Goal: Task Accomplishment & Management: Complete application form

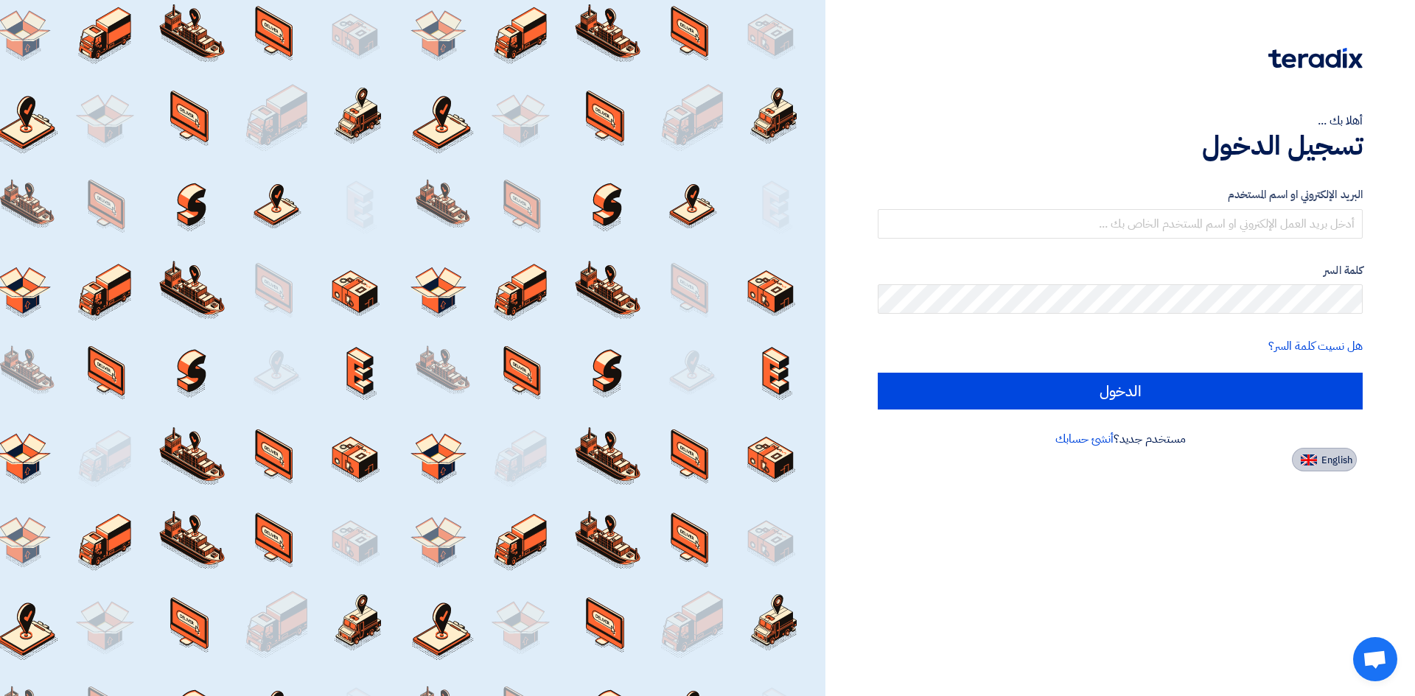
click at [1303, 462] on img at bounding box center [1309, 460] width 16 height 11
type input "Sign in"
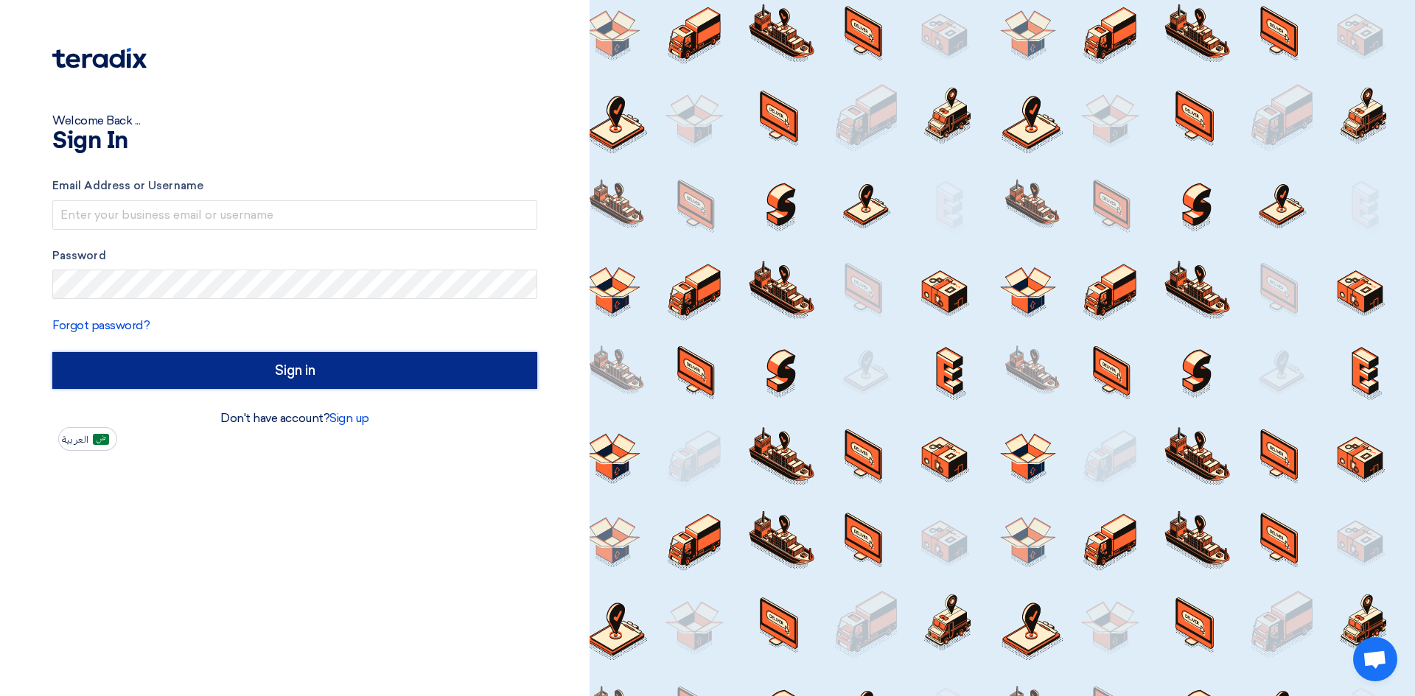
click at [295, 370] on input "Sign in" at bounding box center [294, 370] width 485 height 37
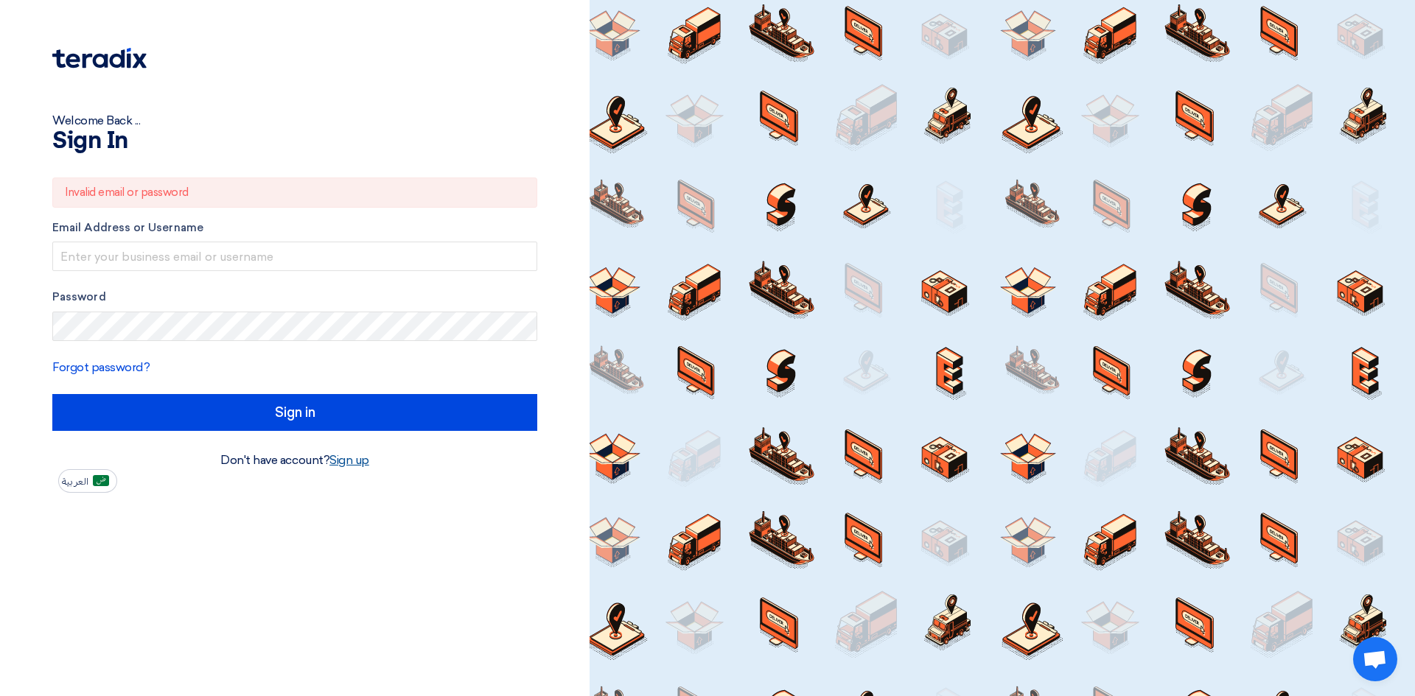
click at [354, 464] on link "Sign up" at bounding box center [349, 460] width 40 height 14
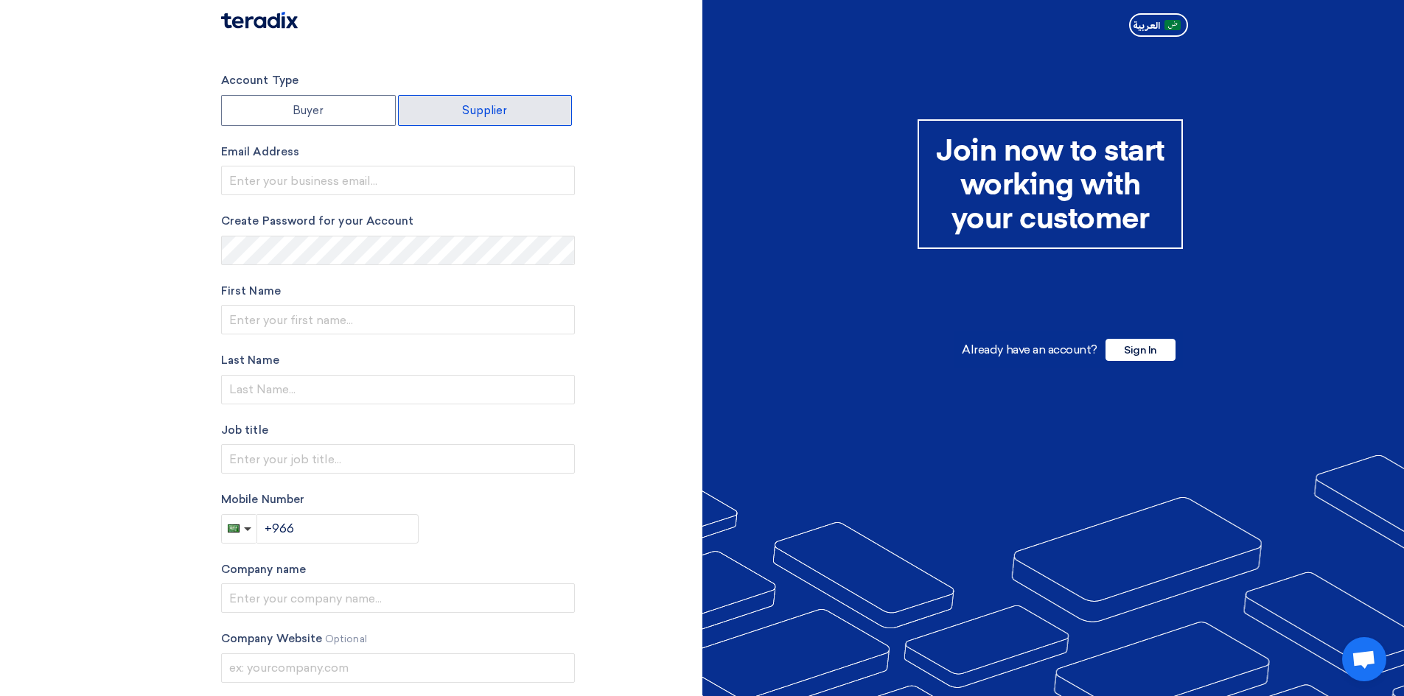
click at [461, 106] on label "Supplier" at bounding box center [485, 110] width 175 height 31
click at [461, 106] on input "Supplier" at bounding box center [485, 110] width 173 height 29
radio input "true"
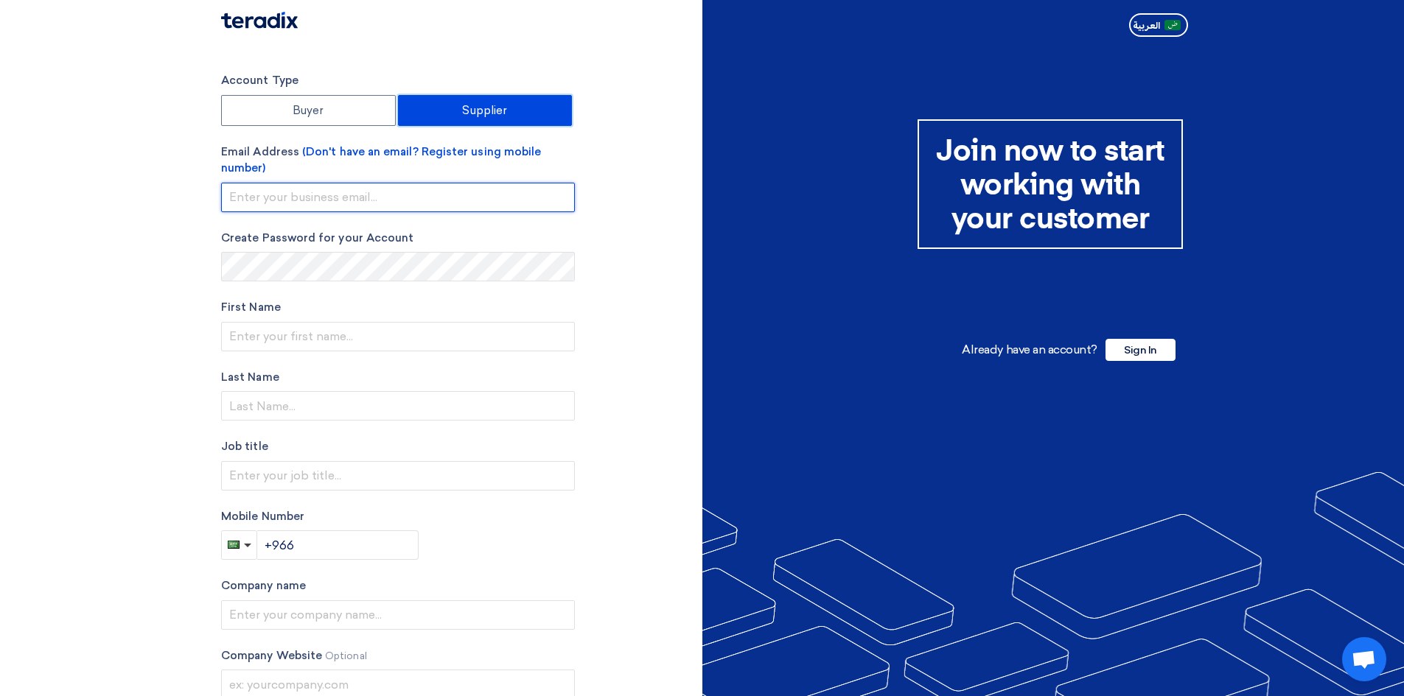
click at [384, 193] on input "email" at bounding box center [398, 197] width 354 height 29
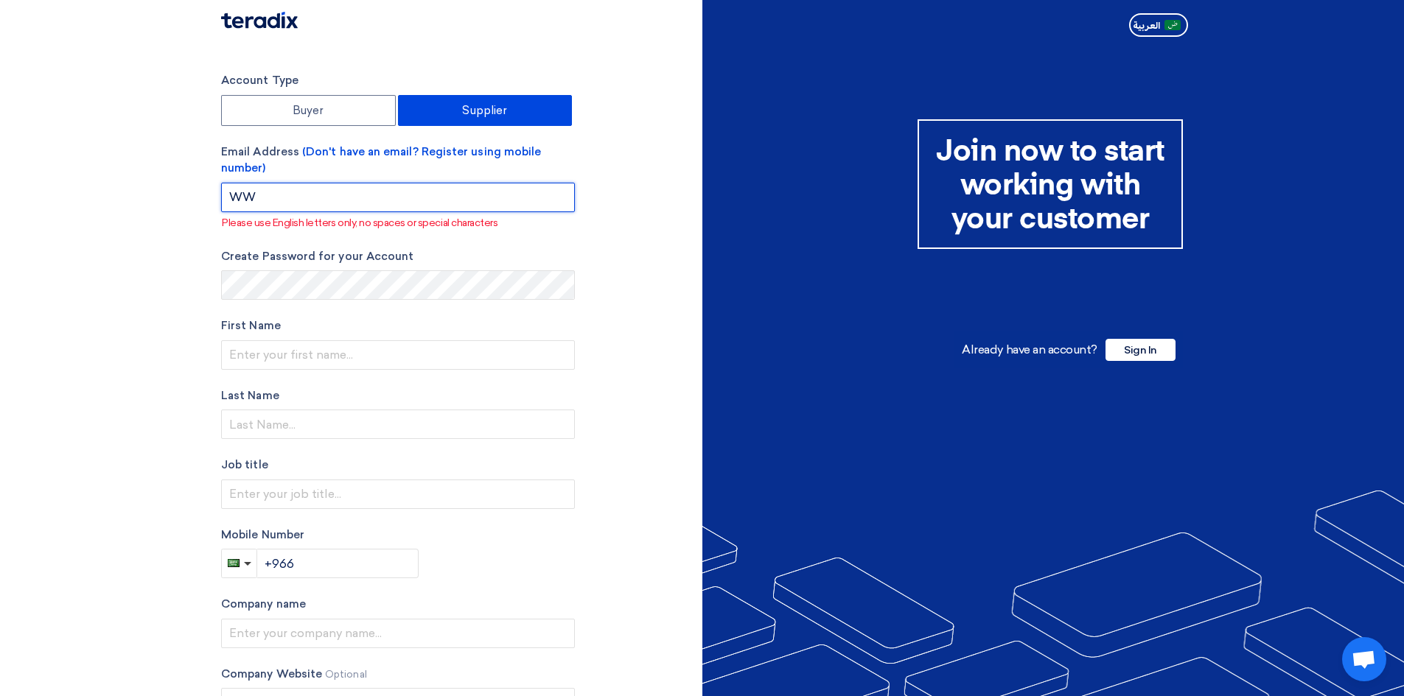
type input "W"
type input "K"
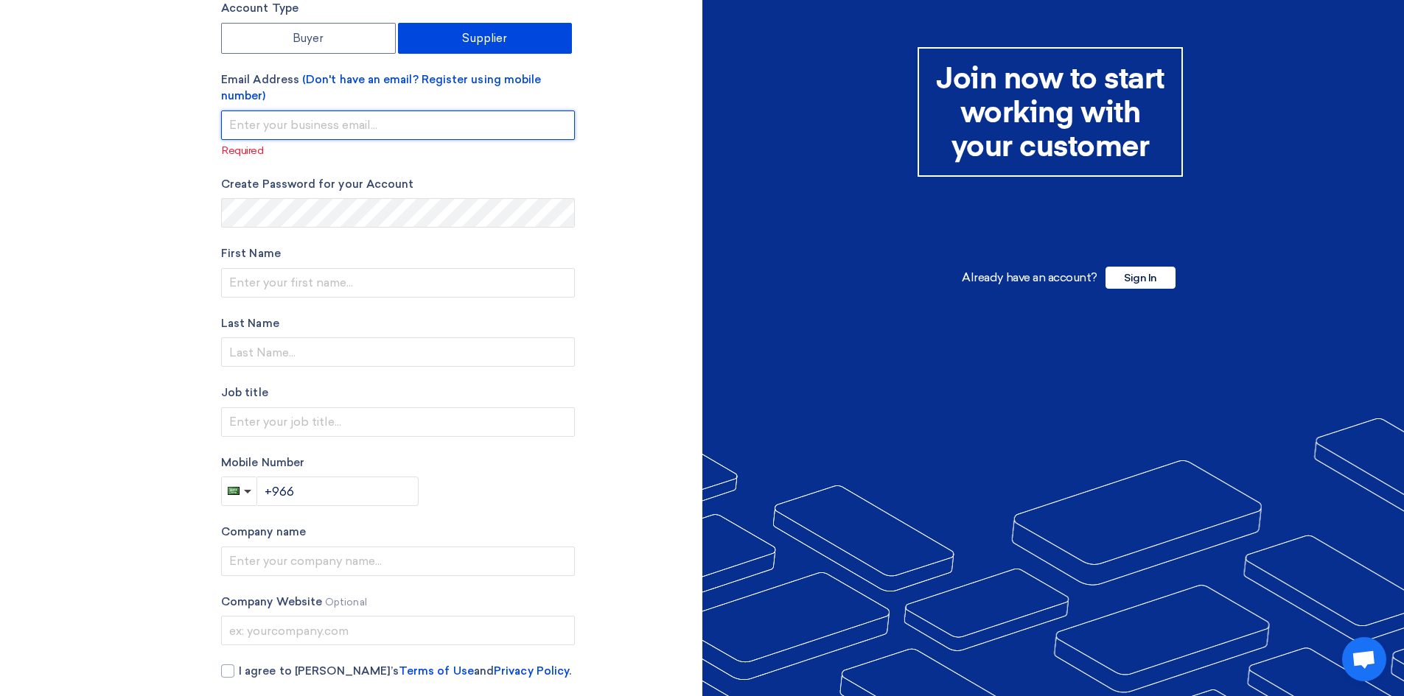
scroll to position [136, 0]
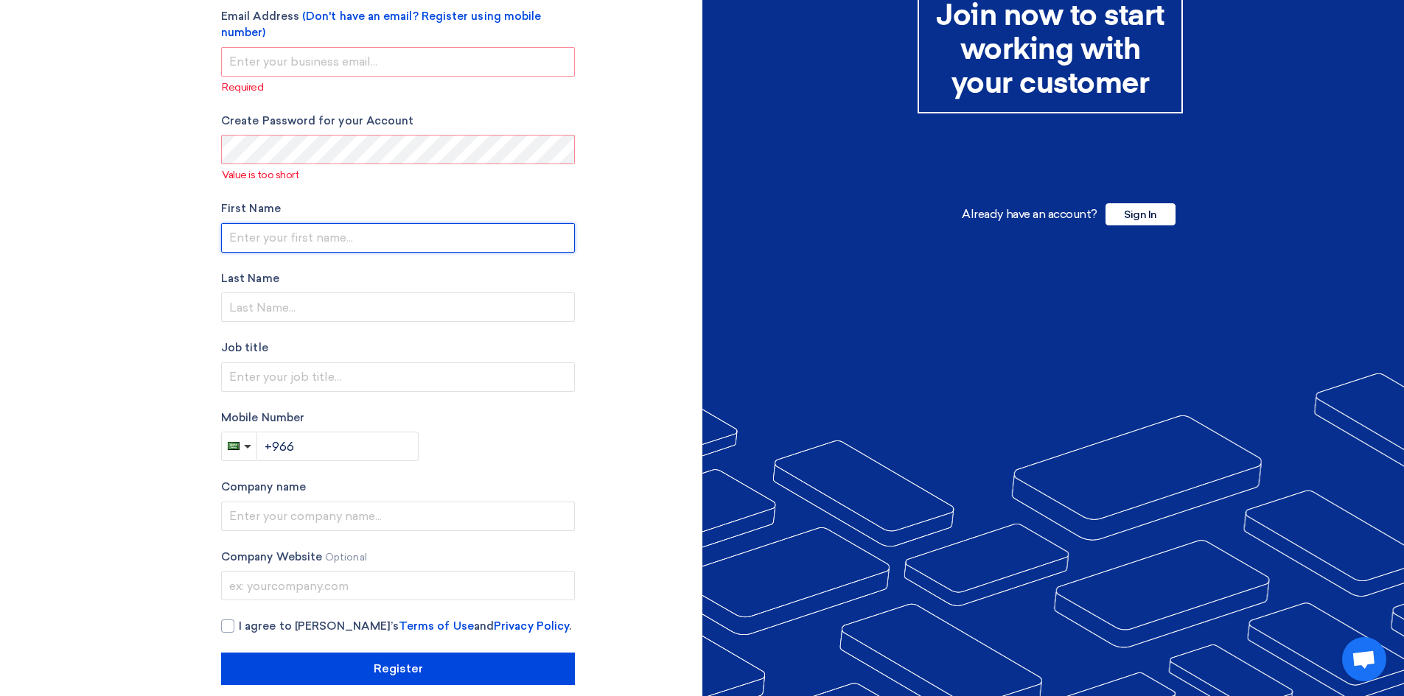
click at [256, 231] on input "text" at bounding box center [398, 237] width 354 height 29
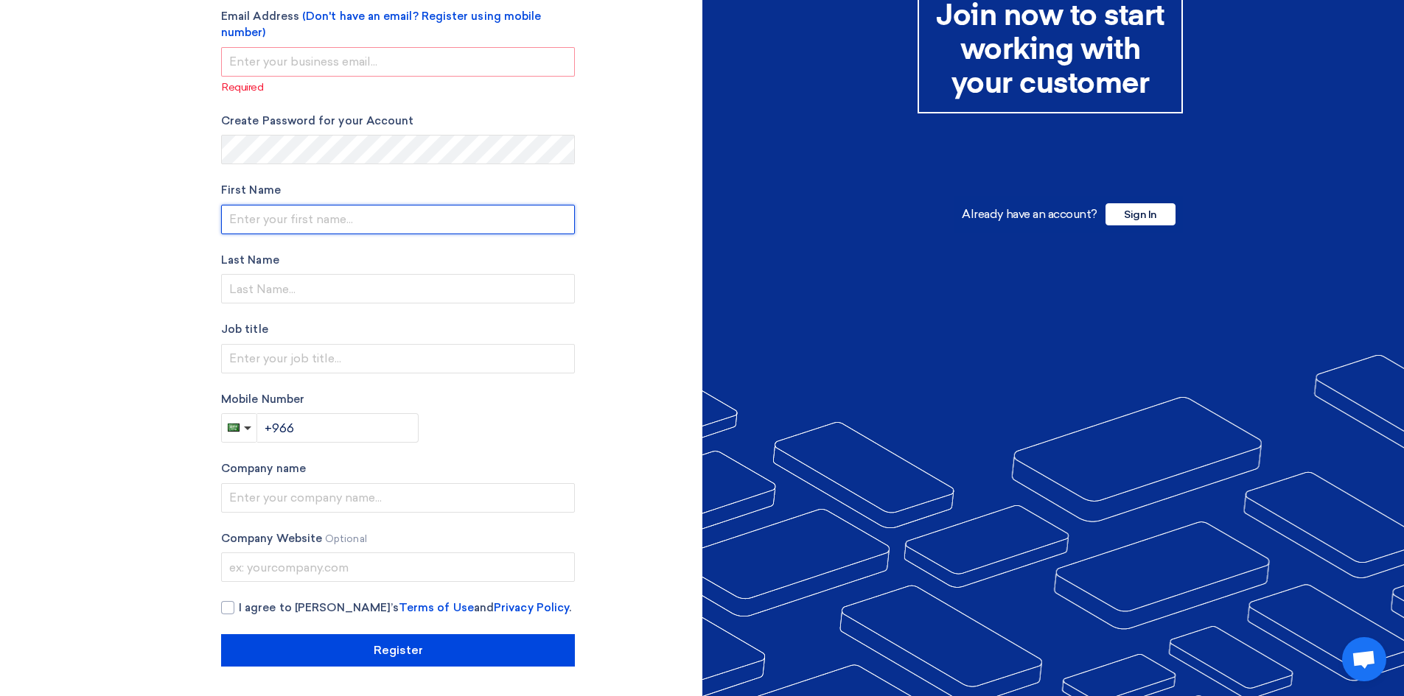
click at [286, 220] on input "text" at bounding box center [398, 219] width 354 height 29
type input "M"
type input "KAKU"
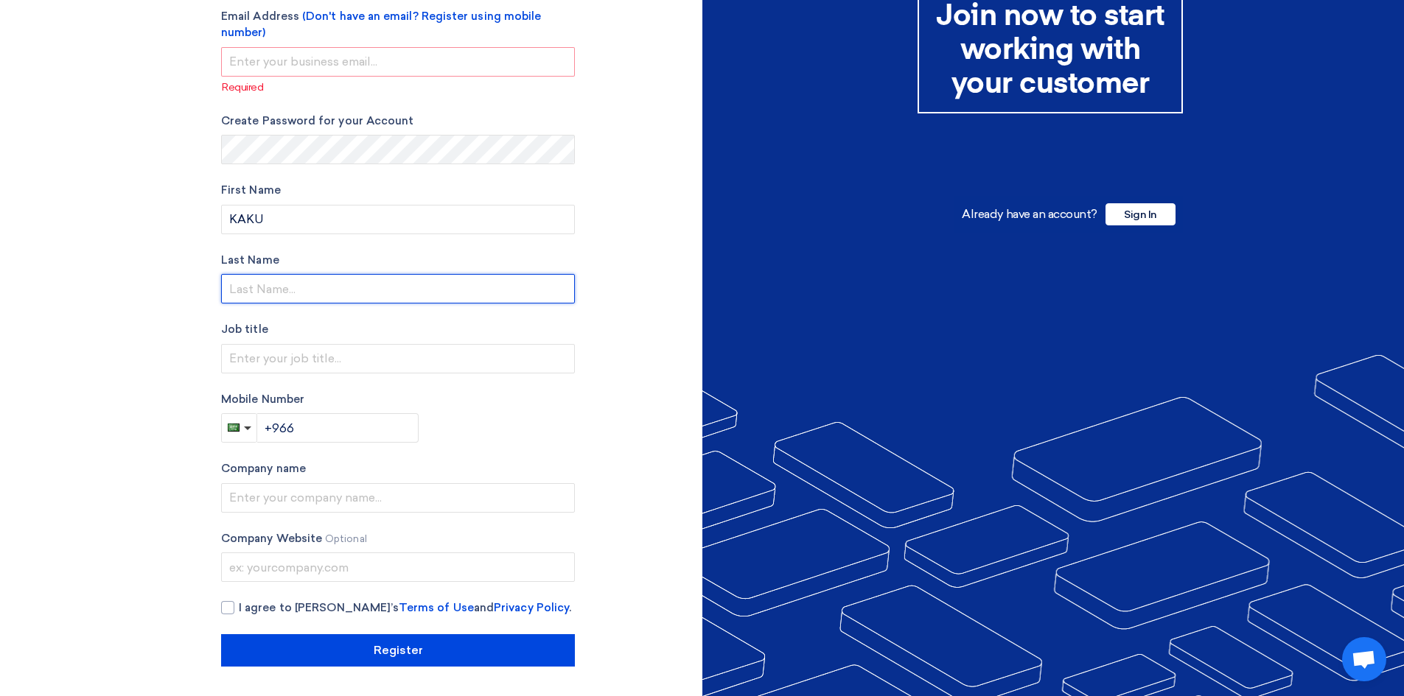
click at [259, 281] on input "text" at bounding box center [398, 288] width 354 height 29
type input "WORLD"
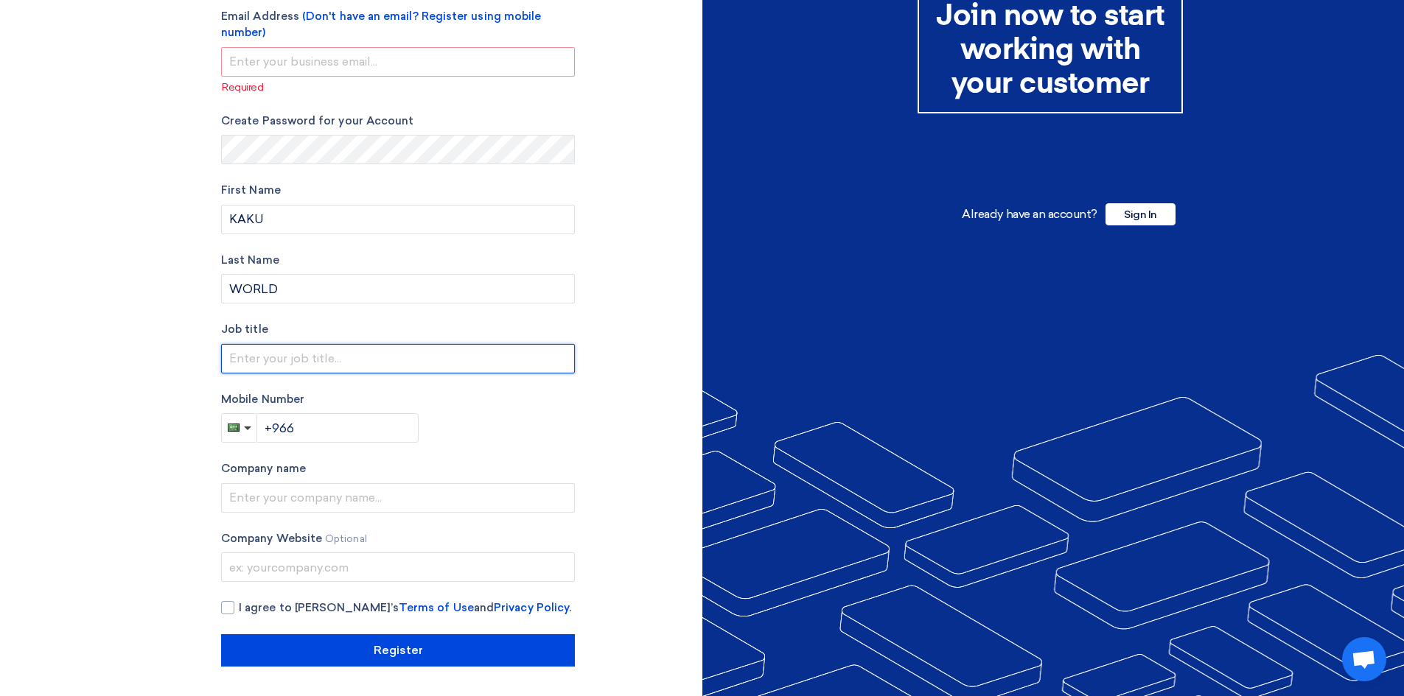
click at [276, 355] on input "text" at bounding box center [398, 358] width 354 height 29
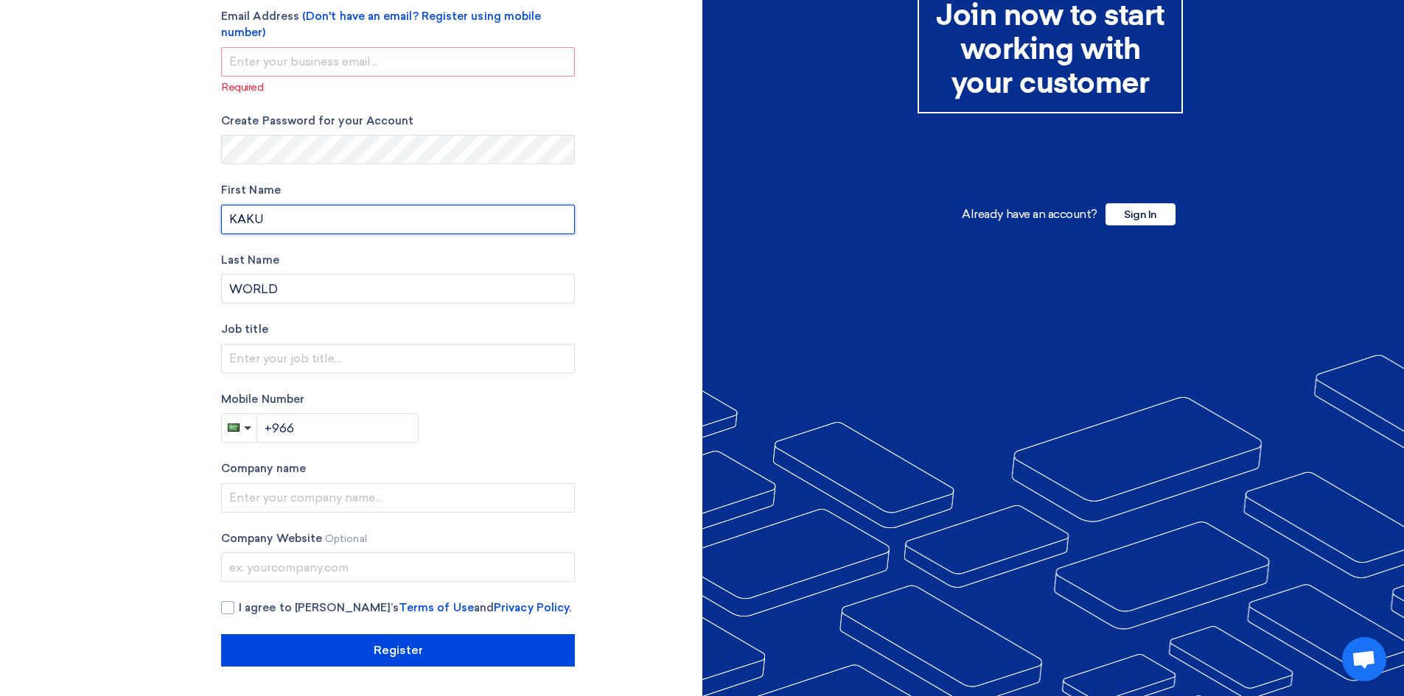
click at [281, 214] on input "KAKU" at bounding box center [398, 219] width 354 height 29
type input "K"
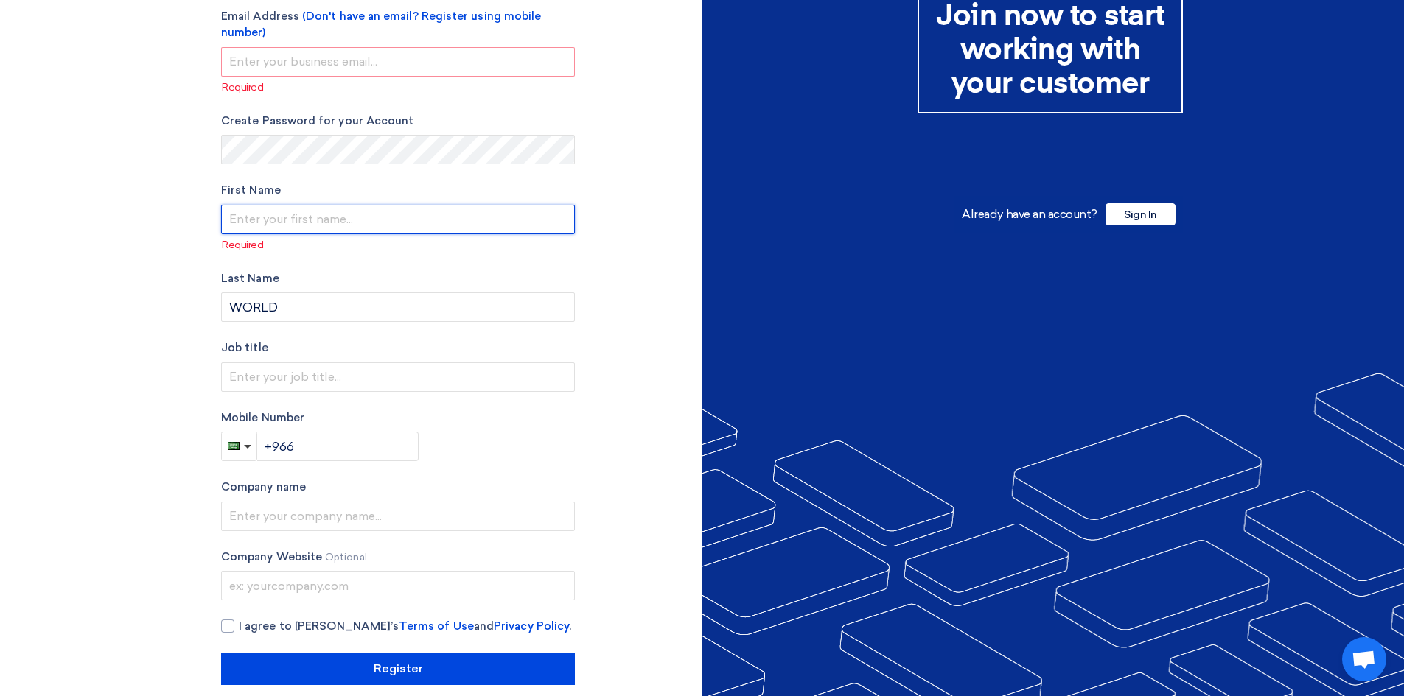
type input "G"
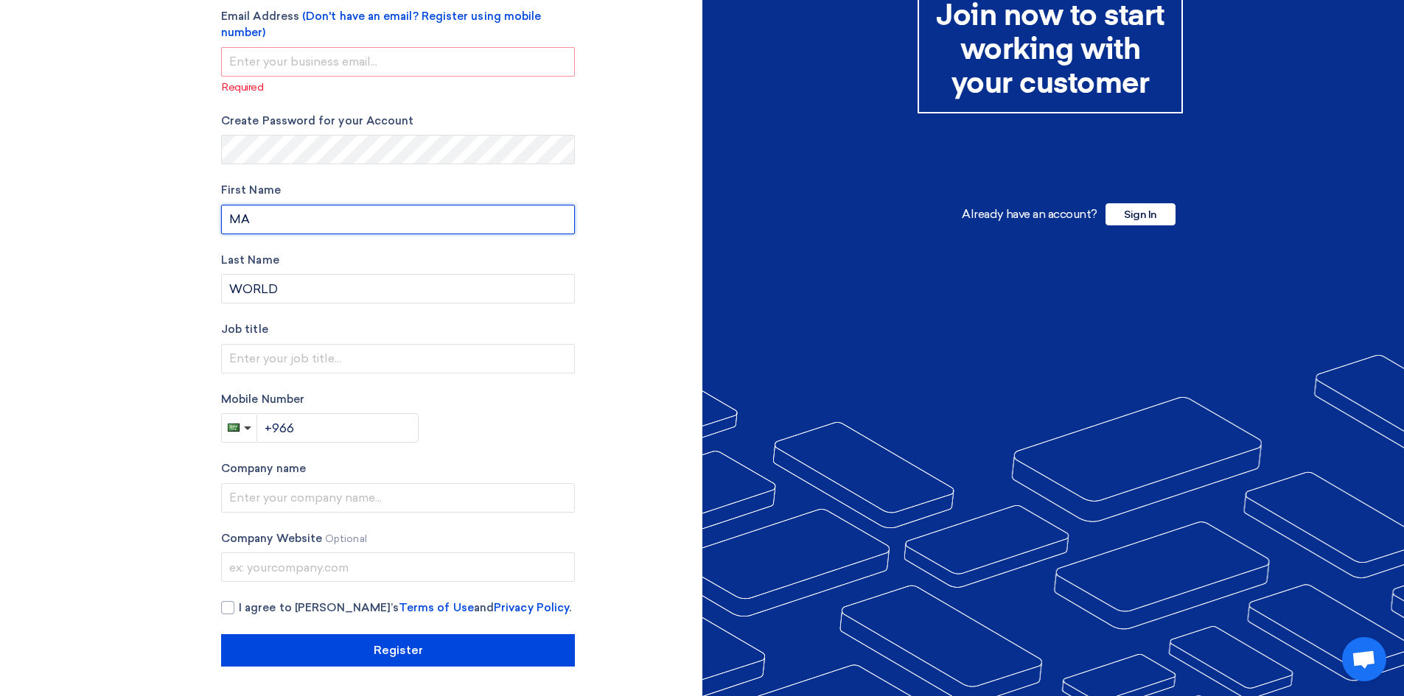
type input "M"
type input "[PERSON_NAME]"
click at [301, 307] on form "Account Type Buyer Supplier Email Address (Don't have an email? Register using …" at bounding box center [398, 190] width 354 height 506
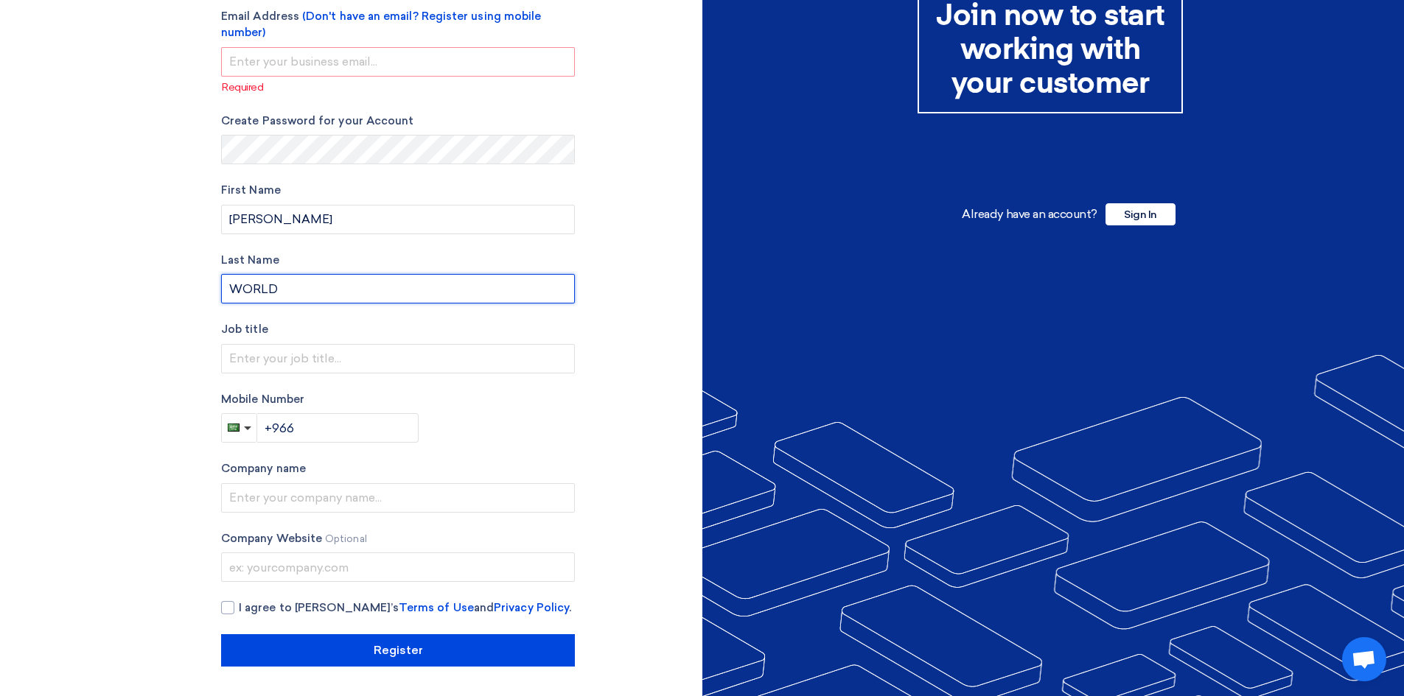
click at [306, 284] on input "WORLD" at bounding box center [398, 288] width 354 height 29
type input "W"
type input "MABROOK"
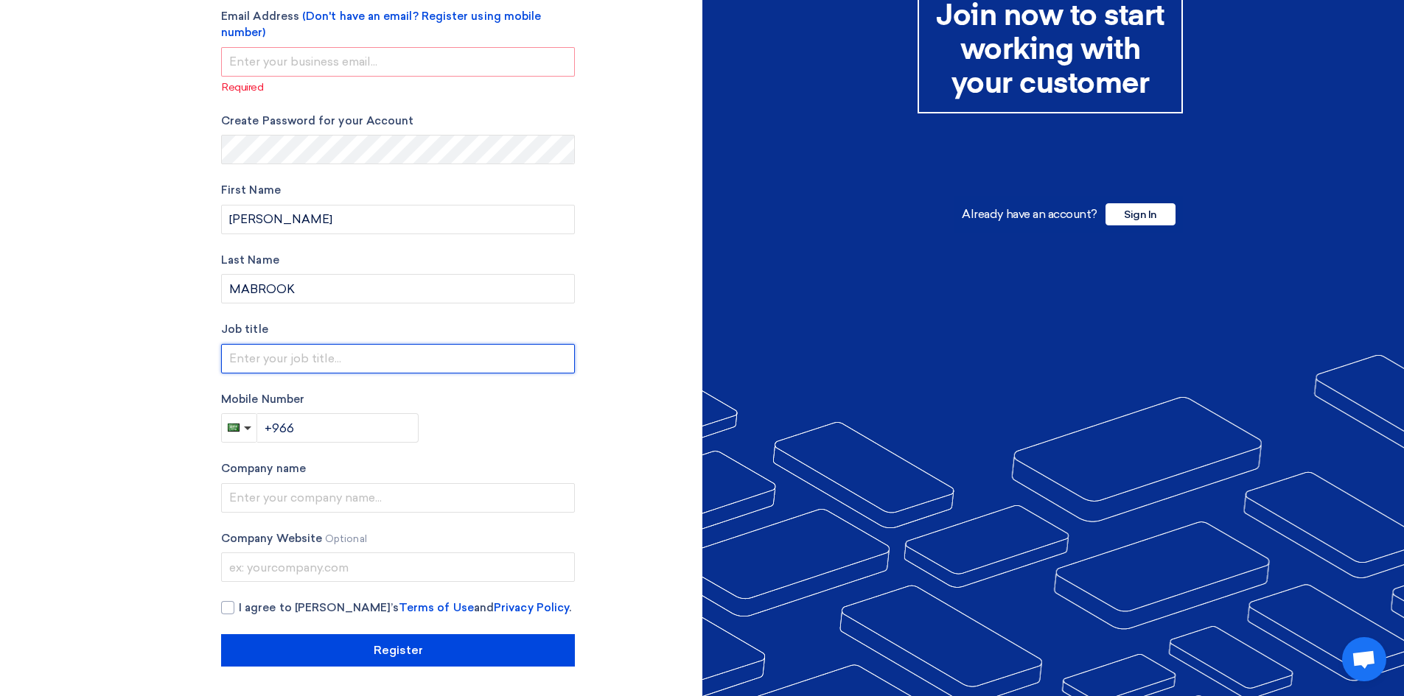
click at [291, 352] on input "text" at bounding box center [398, 358] width 354 height 29
type input "ACOOUNTANT"
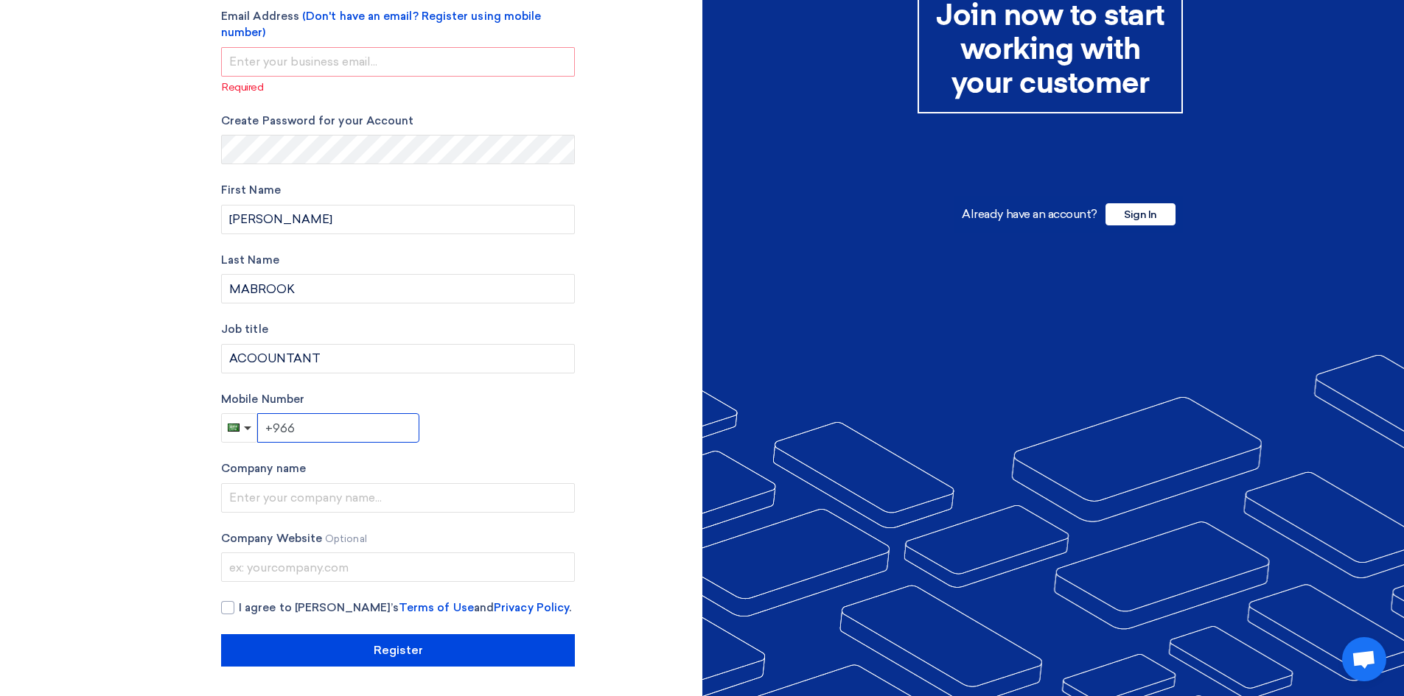
click at [311, 424] on input "+966" at bounding box center [338, 427] width 162 height 29
type input "[PHONE_NUMBER]"
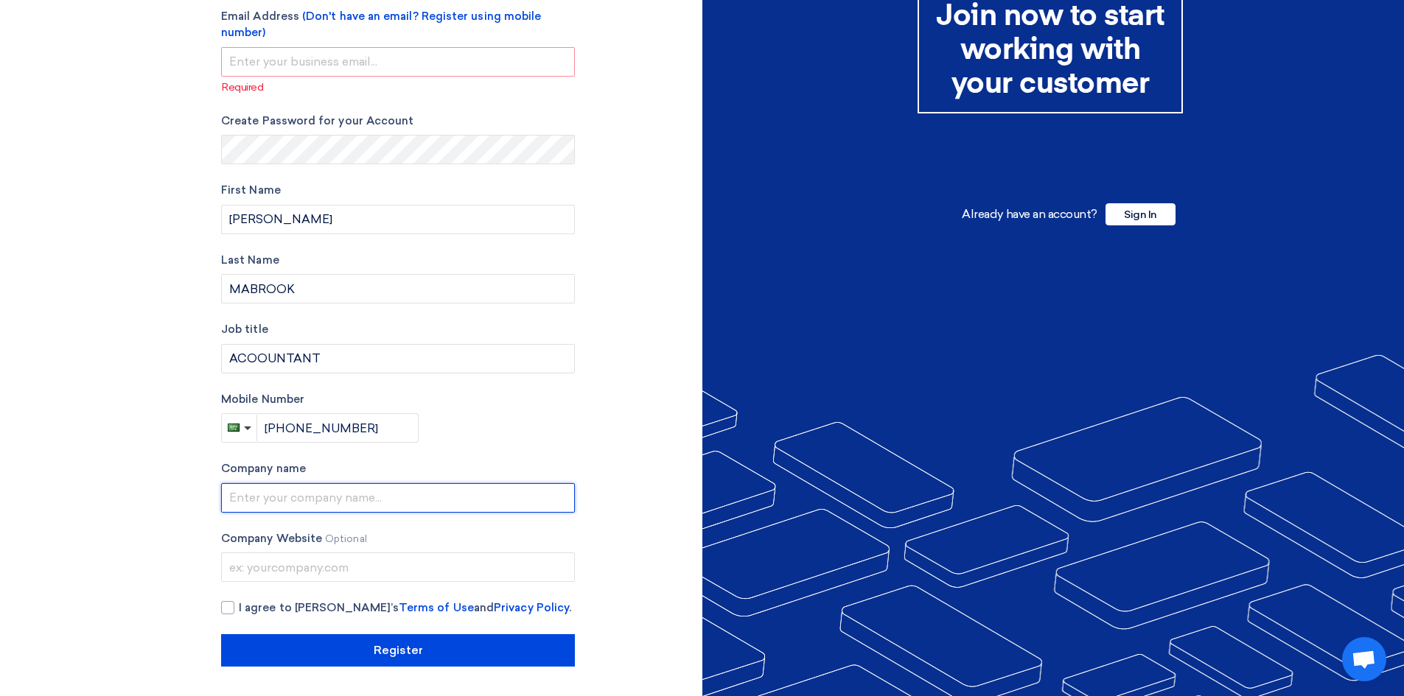
click at [273, 511] on input "text" at bounding box center [398, 497] width 354 height 29
type input "GULF MASHARIQ TRADING COMPANY"
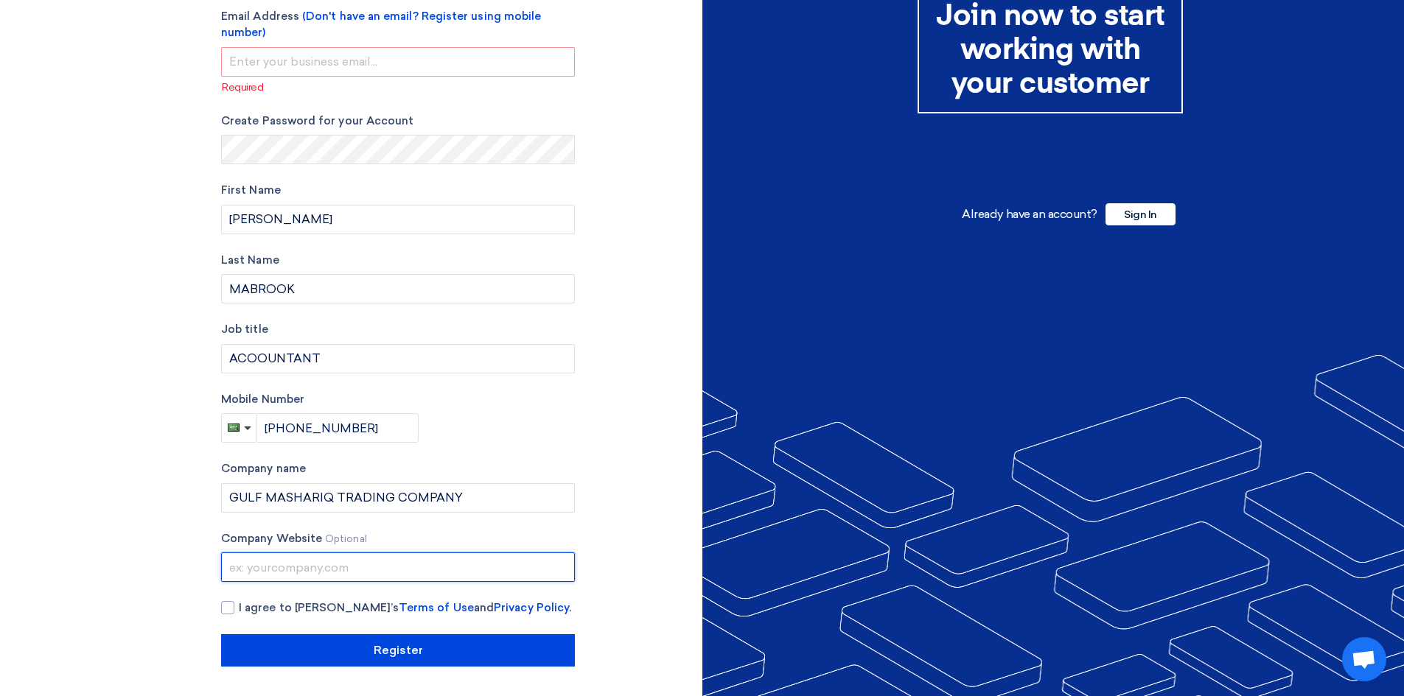
click at [293, 570] on input "text" at bounding box center [398, 567] width 354 height 29
type input "[DOMAIN_NAME]"
click at [228, 609] on div at bounding box center [227, 607] width 13 height 13
click at [239, 609] on input "I agree to [PERSON_NAME]’s Terms of Use and Privacy Policy ." at bounding box center [416, 614] width 354 height 29
checkbox input "true"
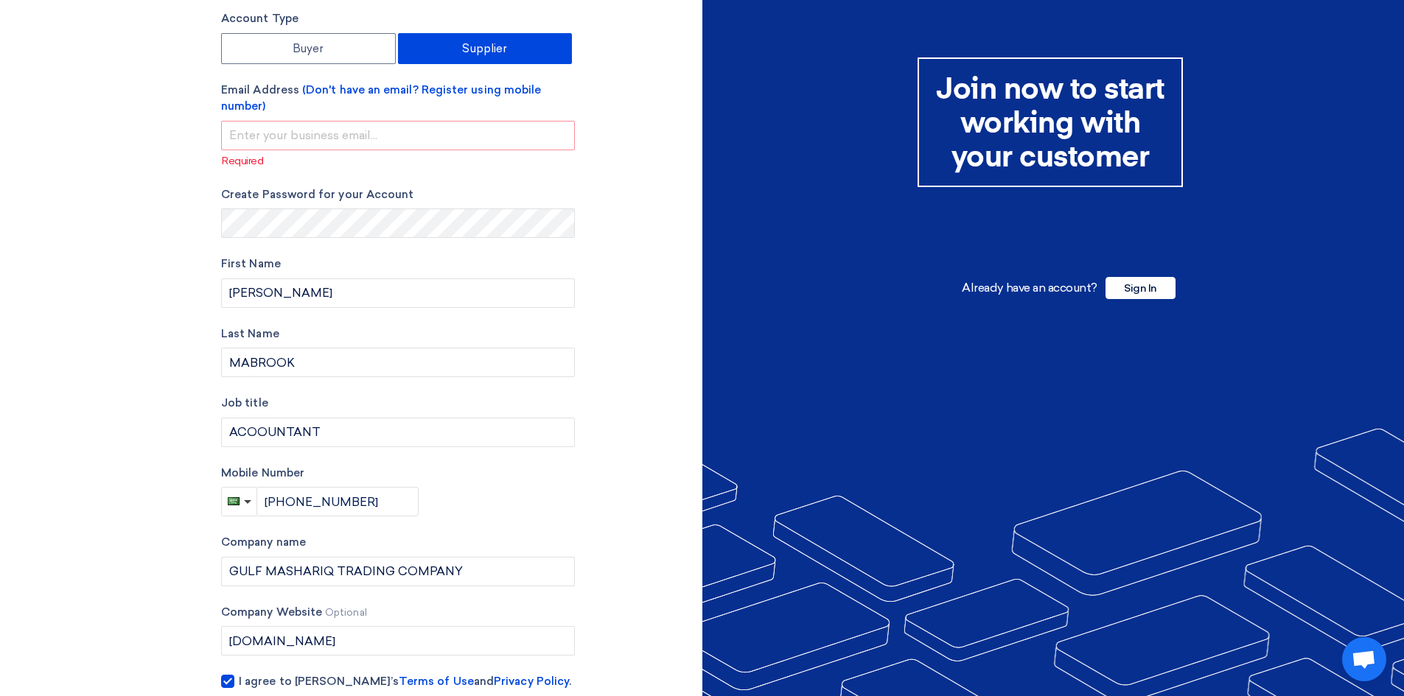
scroll to position [0, 0]
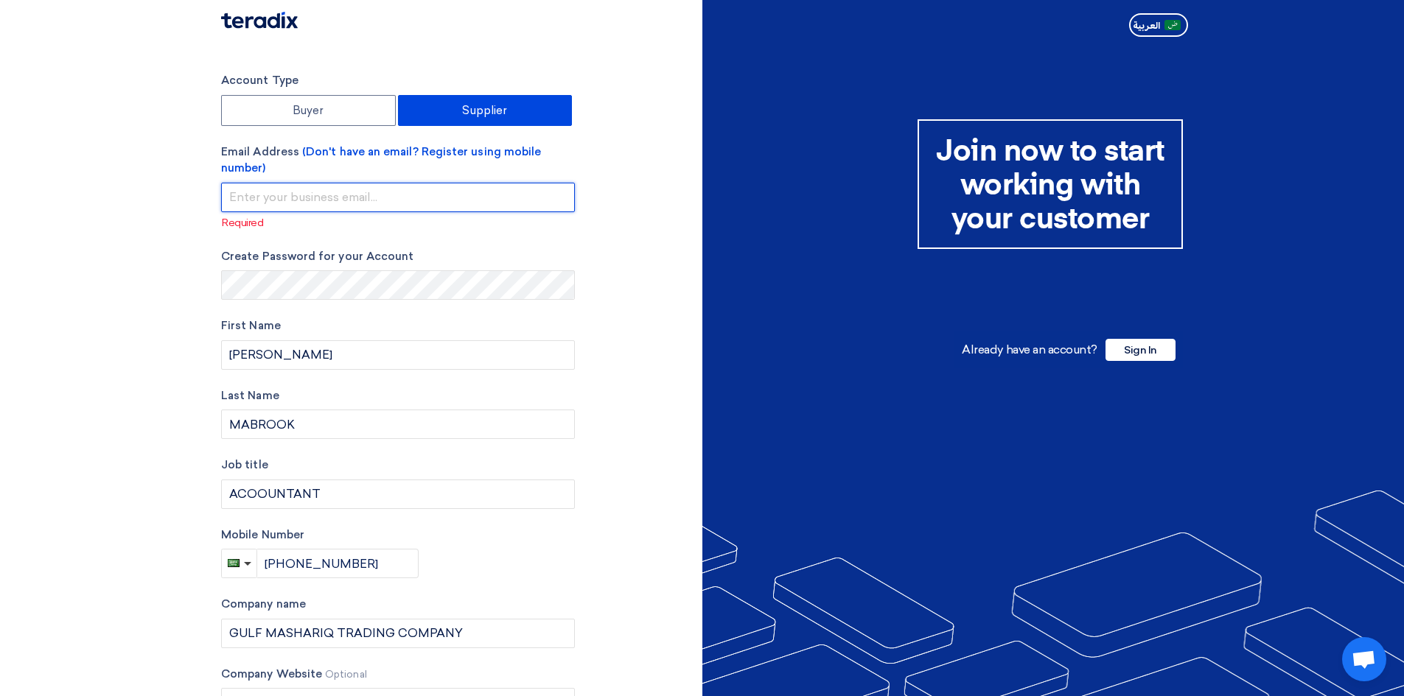
click at [309, 192] on input "email" at bounding box center [398, 197] width 354 height 29
type input "S"
type input "safetyriyad"
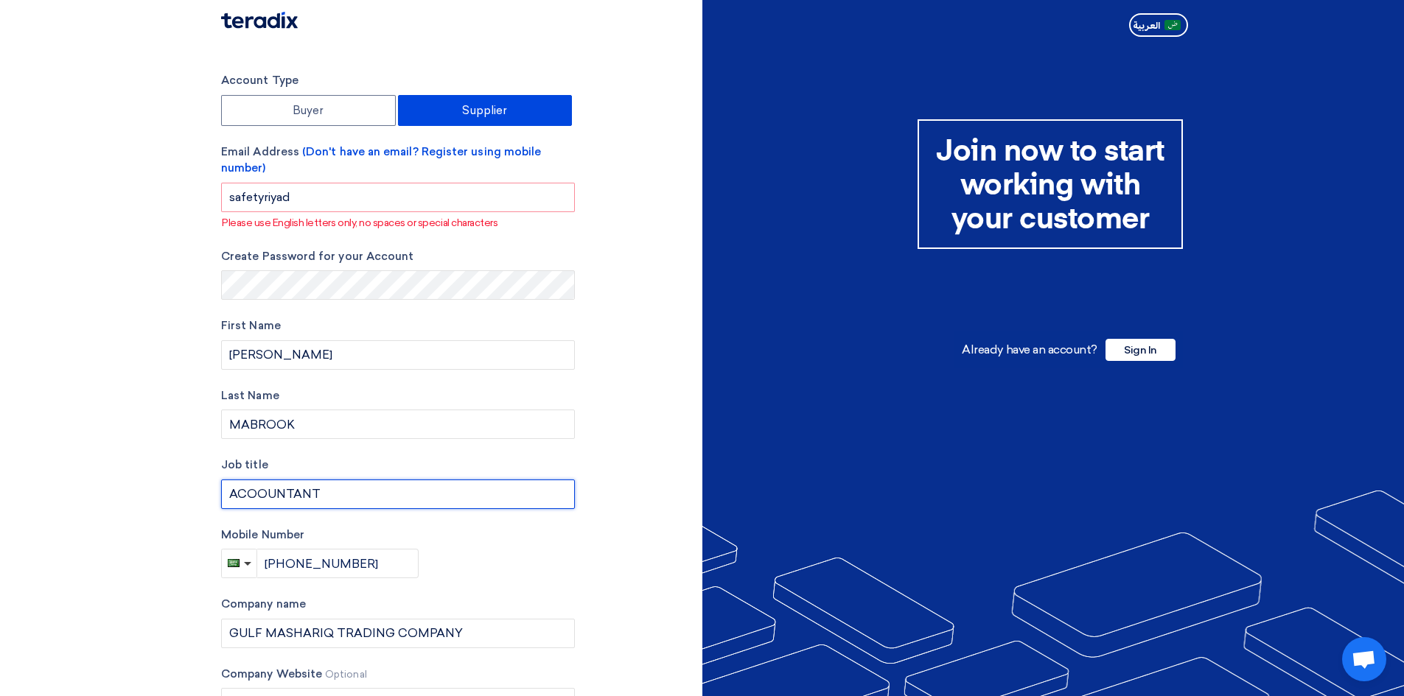
click at [265, 495] on input "ACOOUNTANT" at bounding box center [398, 494] width 354 height 29
click at [245, 490] on input "ACOUNTANT" at bounding box center [398, 494] width 354 height 29
type input "ACCOUNTANT"
click at [468, 509] on form "Account Type Buyer Supplier Email Address (Don't have an email? Register using …" at bounding box center [398, 325] width 354 height 506
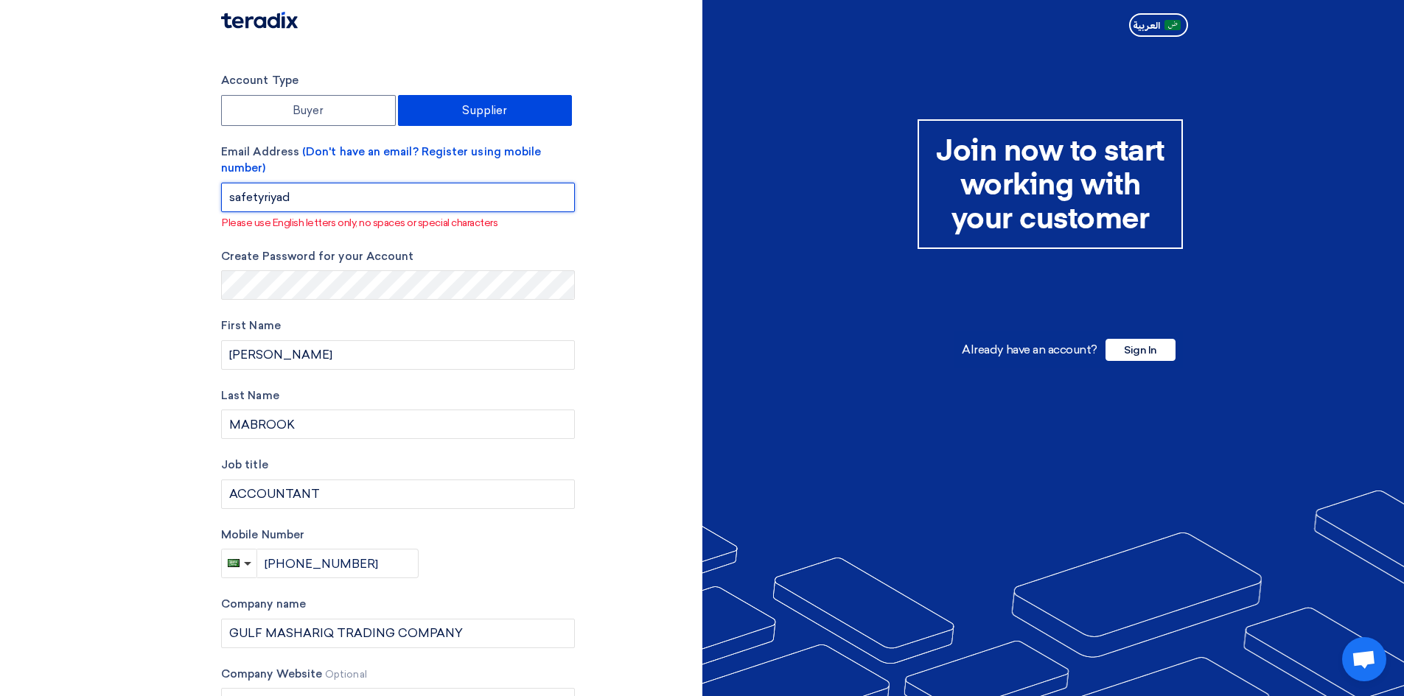
click at [315, 204] on input "safetyriyad" at bounding box center [398, 197] width 354 height 29
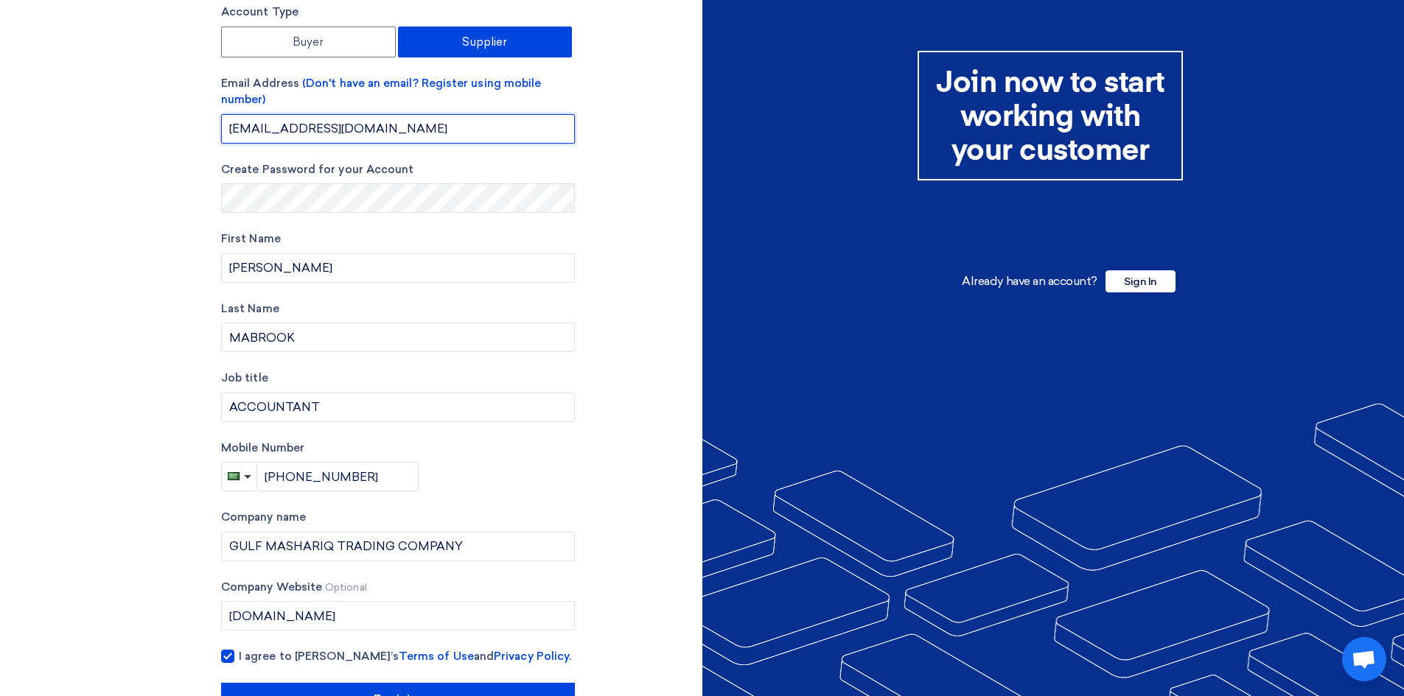
scroll to position [117, 0]
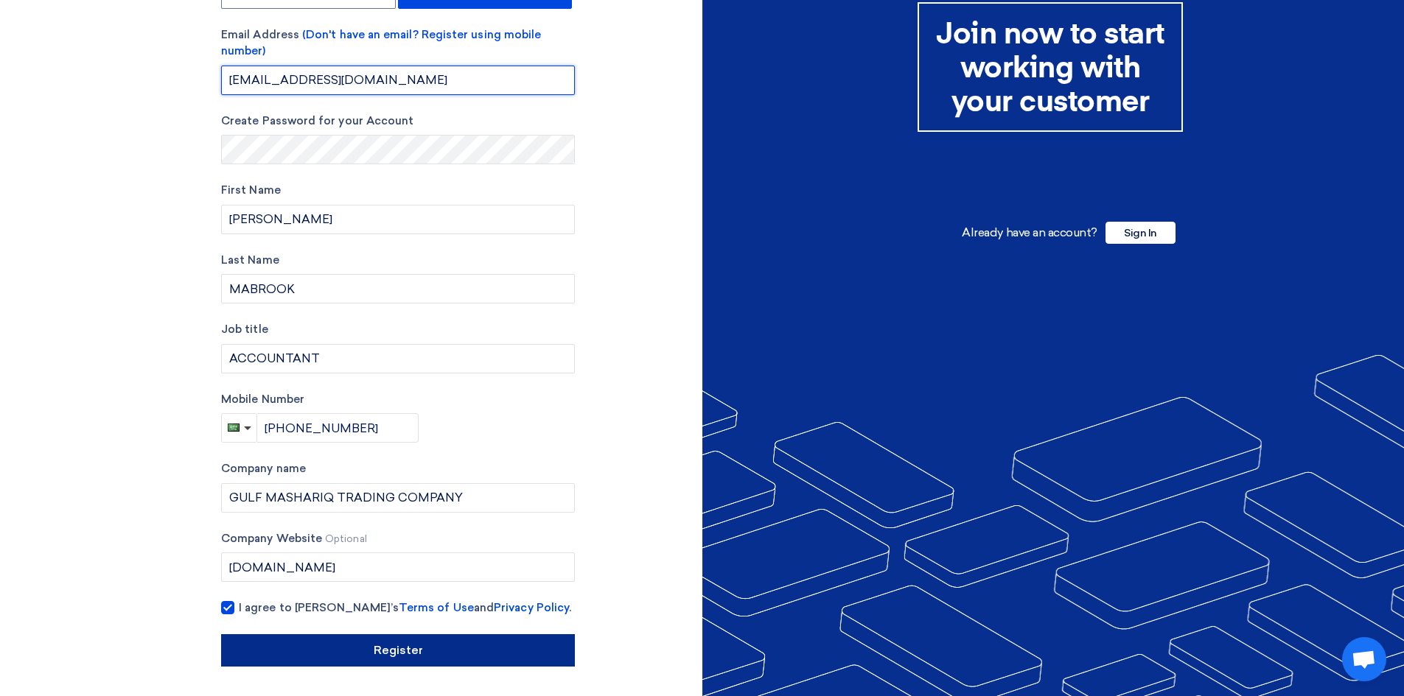
type input "[EMAIL_ADDRESS][DOMAIN_NAME]"
click at [422, 648] on input "Register" at bounding box center [398, 650] width 354 height 32
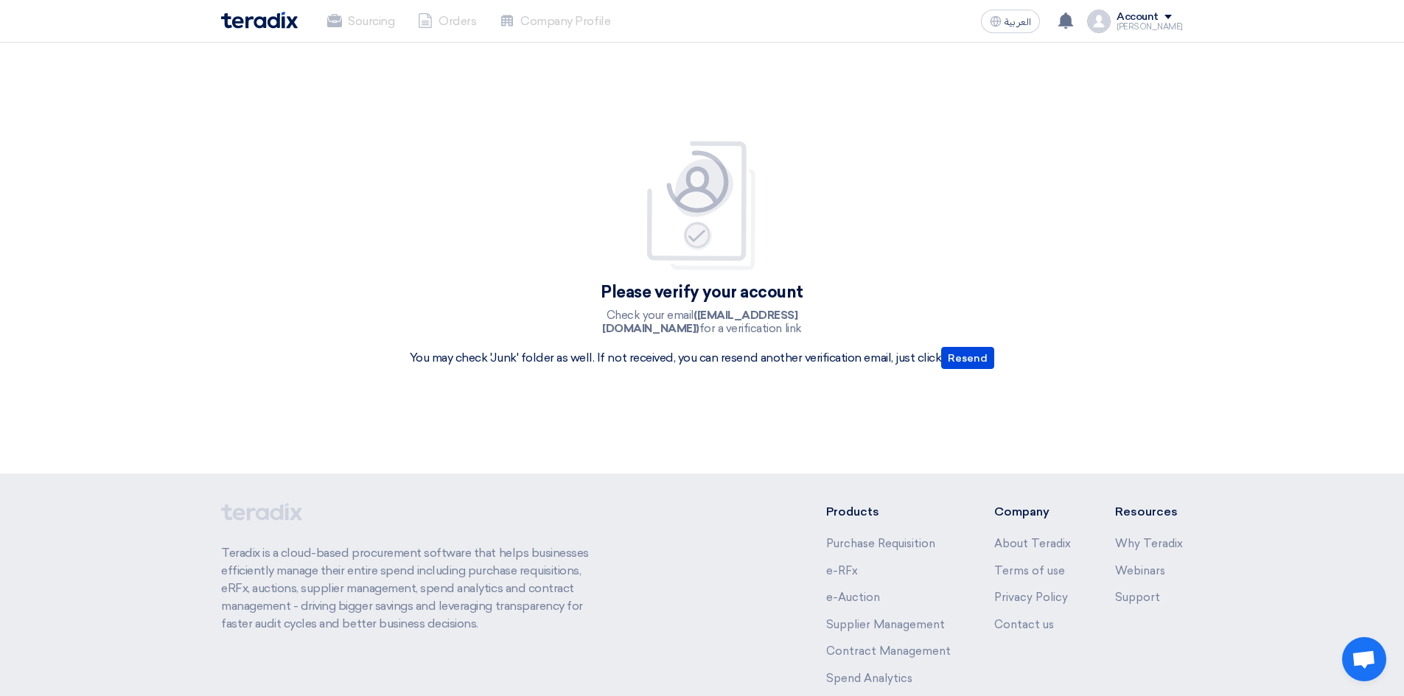
click at [697, 236] on img at bounding box center [702, 206] width 118 height 132
click at [696, 192] on img at bounding box center [702, 206] width 118 height 132
click at [1114, 205] on div "Please verify your account Check your email ([EMAIL_ADDRESS][DOMAIN_NAME]) for …" at bounding box center [702, 258] width 1404 height 431
click at [1329, 7] on nav "Sourcing Orders Company Profile العربية ع Your notification list is empty Accou…" at bounding box center [702, 21] width 1404 height 43
